Goal: Communication & Community: Answer question/provide support

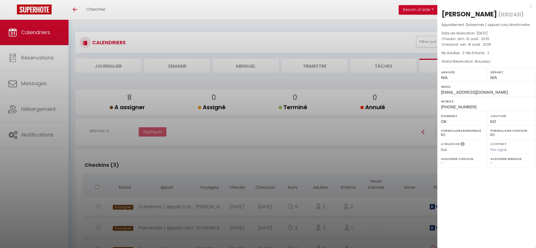
select select "0"
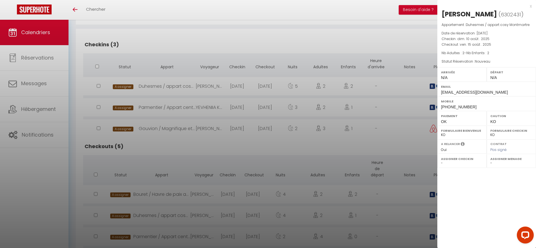
click at [217, 41] on div at bounding box center [268, 124] width 536 height 248
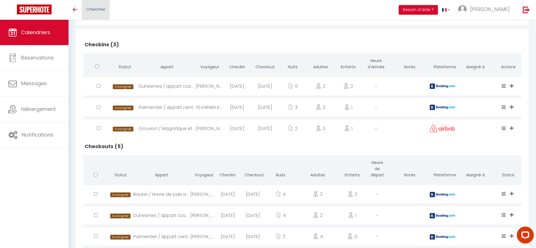
click at [98, 5] on link "Chercher" at bounding box center [96, 10] width 28 height 20
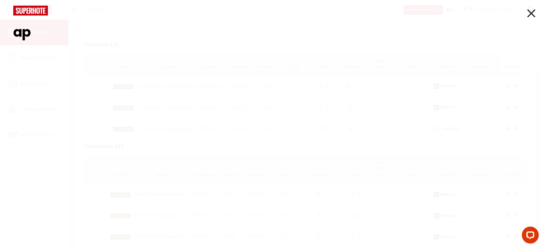
type input "a"
type input "L"
type input "z"
type input "s"
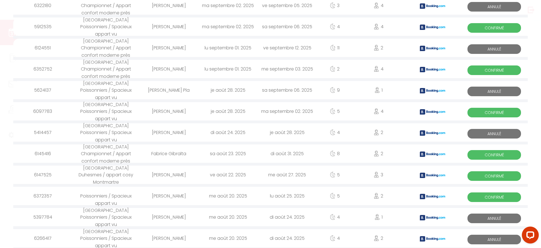
scroll to position [635, 0]
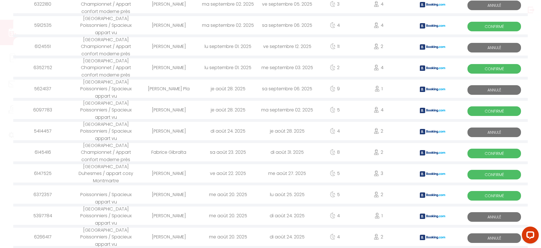
type input "Montm"
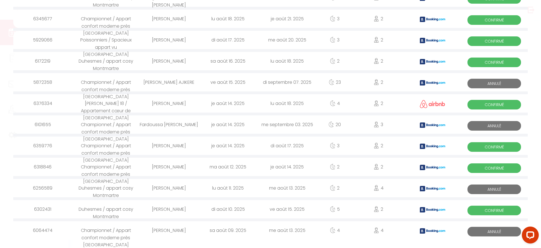
scroll to position [895, 0]
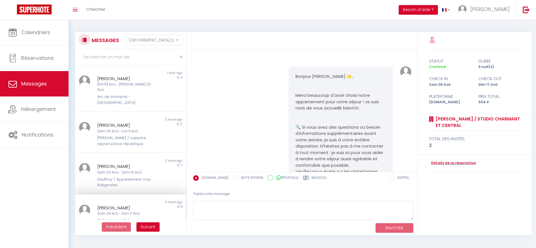
select select "message"
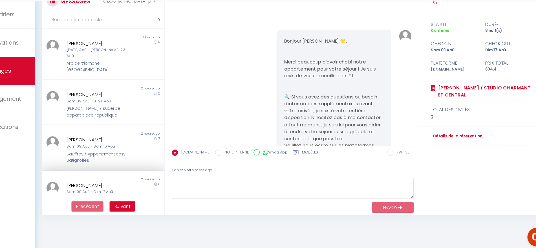
scroll to position [2255, 0]
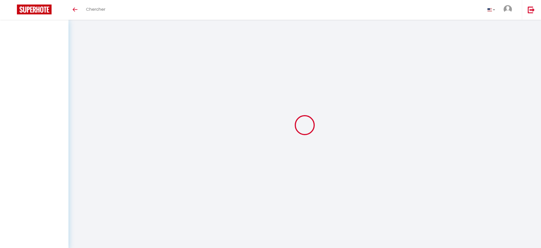
select select "message"
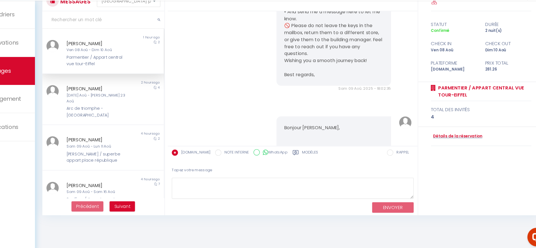
scroll to position [4039, 0]
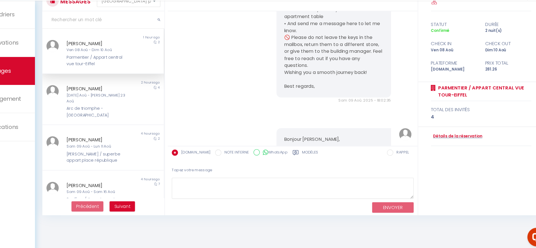
drag, startPoint x: 337, startPoint y: 59, endPoint x: 290, endPoint y: 55, distance: 47.9
copy pre "Je vous souhaite un excellent retour ! Bien cordialement,"
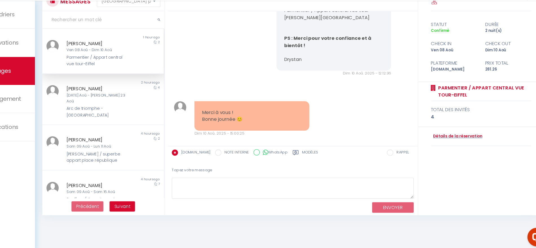
scroll to position [4393, 0]
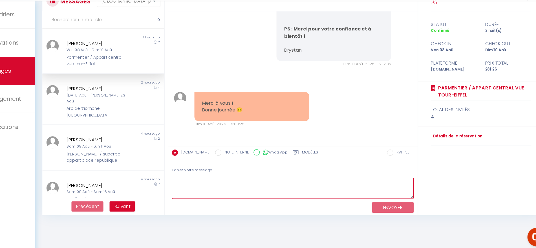
click at [309, 186] on textarea at bounding box center [303, 190] width 220 height 19
paste textarea "Je vous souhaite un excellent retour ! Bien cordialement,"
drag, startPoint x: 309, startPoint y: 186, endPoint x: 306, endPoint y: 186, distance: 2.8
click at [306, 186] on textarea "Je vous souhaite un excellent retour ! Bien cordialement," at bounding box center [303, 190] width 220 height 19
click at [268, 187] on textarea "Je vous souhaite un excellent retour ! Bien cordialement," at bounding box center [303, 190] width 220 height 19
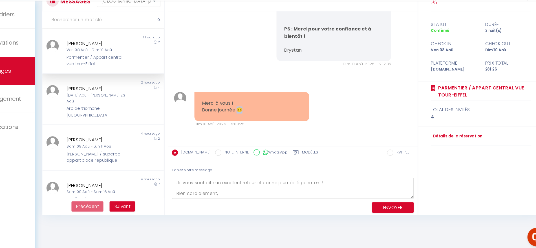
drag, startPoint x: 257, startPoint y: 119, endPoint x: 252, endPoint y: 120, distance: 5.1
click at [252, 120] on pre "Merci à vous ! Bonne journée 😊" at bounding box center [266, 116] width 90 height 13
copy pre "😊"
click at [332, 186] on textarea "Je vous souhaite un excellent retour et bonne journée également ! Bien cordiale…" at bounding box center [303, 190] width 220 height 19
paste textarea "😊"
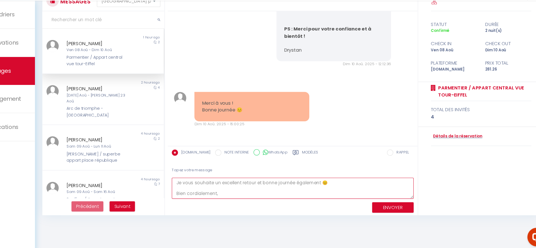
type textarea "Je vous souhaite un excellent retour et bonne journée également 😊 Bien cordiale…"
click at [399, 206] on button "ENVOYER" at bounding box center [395, 208] width 38 height 10
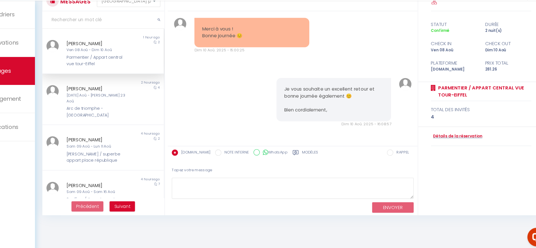
scroll to position [4461, 0]
click at [137, 115] on div "Arc de triomphe - [GEOGRAPHIC_DATA]" at bounding box center [125, 121] width 57 height 12
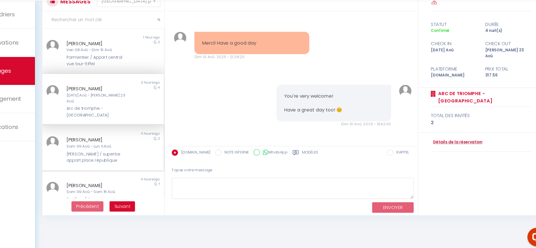
click at [110, 144] on div "[PERSON_NAME]" at bounding box center [125, 146] width 57 height 7
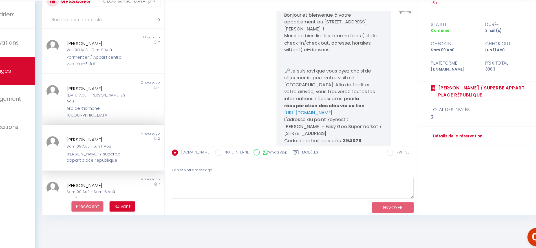
scroll to position [2455, 0]
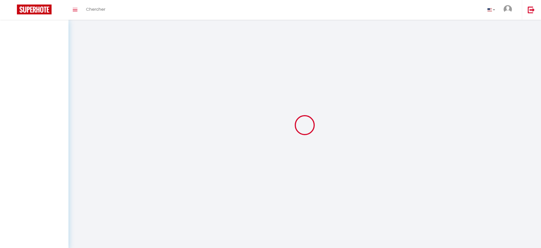
select select "message"
